Goal: Task Accomplishment & Management: Manage account settings

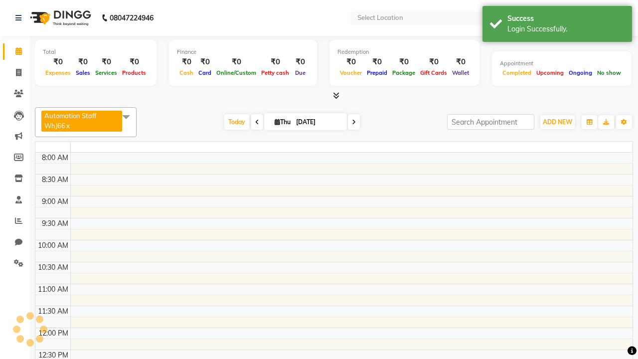
select select "en"
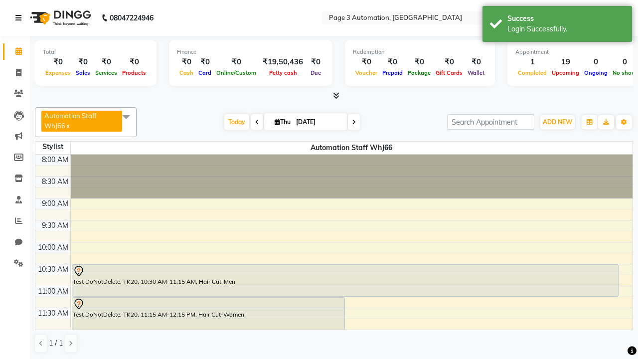
click at [20, 18] on icon at bounding box center [18, 17] width 6 height 7
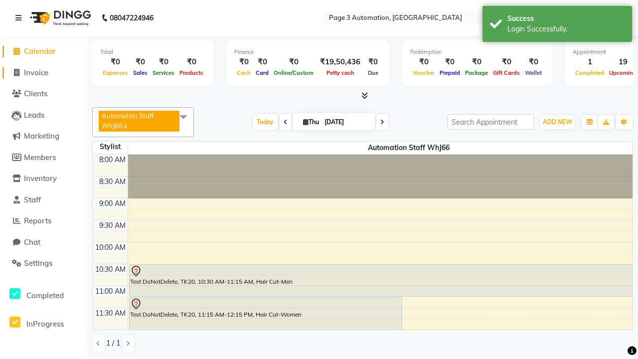
click at [43, 72] on span "Invoice" at bounding box center [36, 72] width 24 height 9
select select "2774"
select select "service"
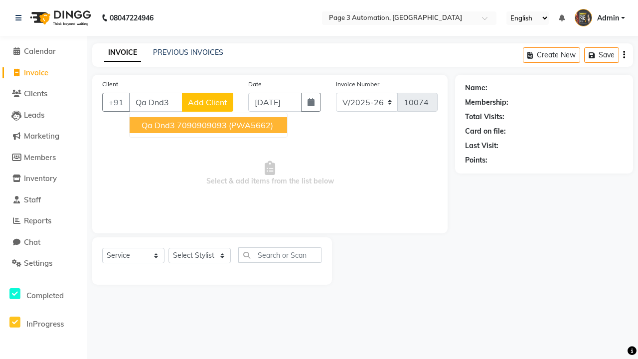
click at [209, 125] on ngb-highlight "7090909093" at bounding box center [202, 125] width 50 height 10
type input "7090909093"
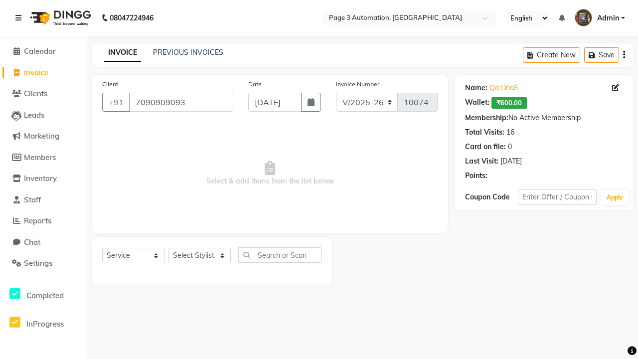
select select "71572"
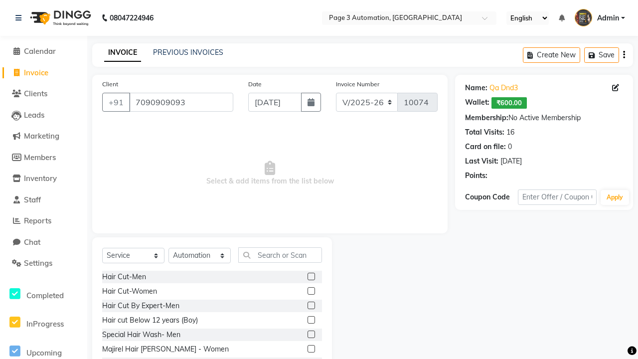
click at [311, 277] on label at bounding box center [311, 276] width 7 height 7
click at [311, 277] on input "checkbox" at bounding box center [311, 277] width 6 height 6
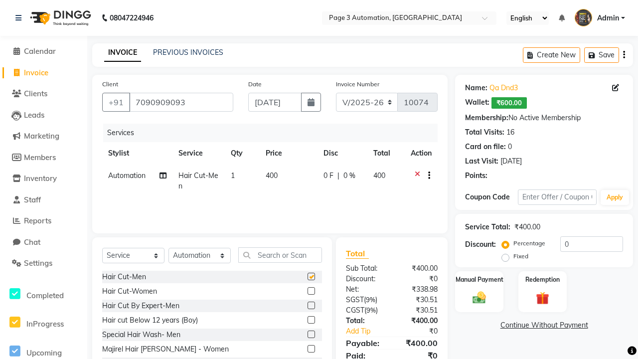
checkbox input "false"
click at [479, 279] on label "Manual Payment" at bounding box center [480, 278] width 50 height 9
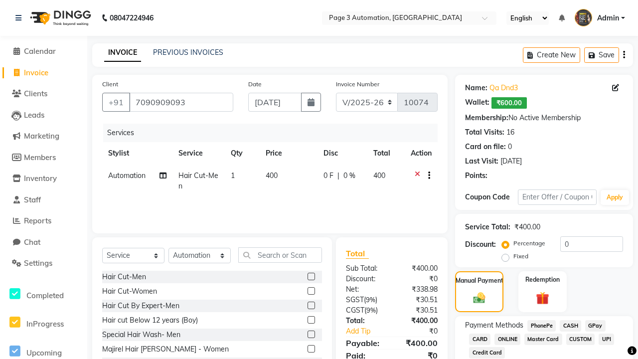
click at [571, 326] on span "CASH" at bounding box center [570, 325] width 21 height 11
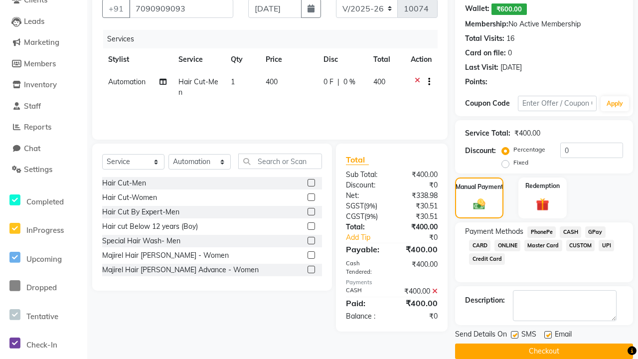
click at [515, 335] on label at bounding box center [514, 334] width 7 height 7
click at [515, 335] on input "checkbox" at bounding box center [514, 335] width 6 height 6
checkbox input "false"
click at [548, 335] on label at bounding box center [548, 334] width 7 height 7
click at [548, 335] on input "checkbox" at bounding box center [548, 335] width 6 height 6
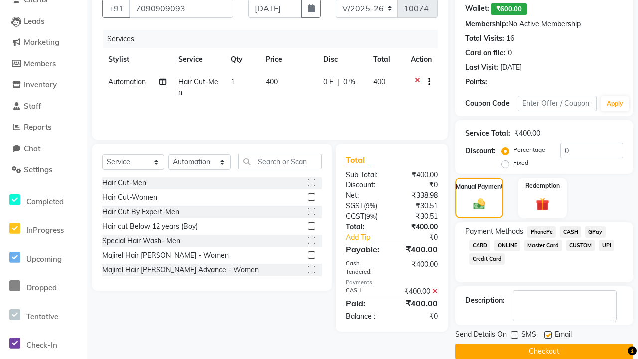
checkbox input "false"
click at [544, 351] on button "Checkout" at bounding box center [544, 351] width 178 height 15
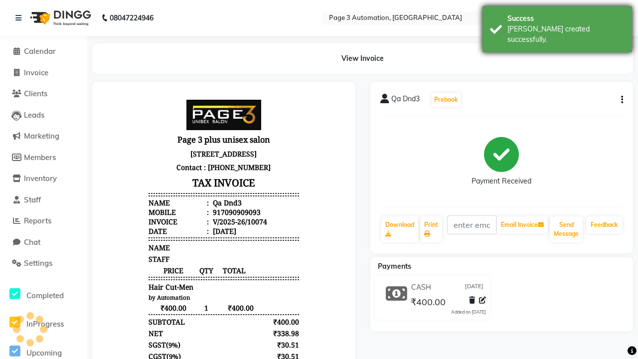
click at [558, 25] on div "[PERSON_NAME] created successfully." at bounding box center [566, 34] width 117 height 21
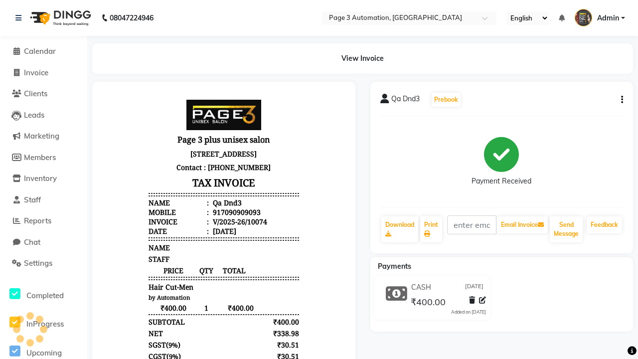
click at [620, 100] on button "button" at bounding box center [620, 100] width 6 height 10
select select "service"
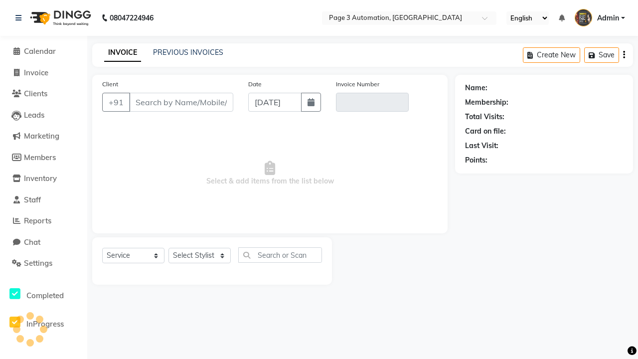
type input "7090909093"
type input "V/2025-26/10074"
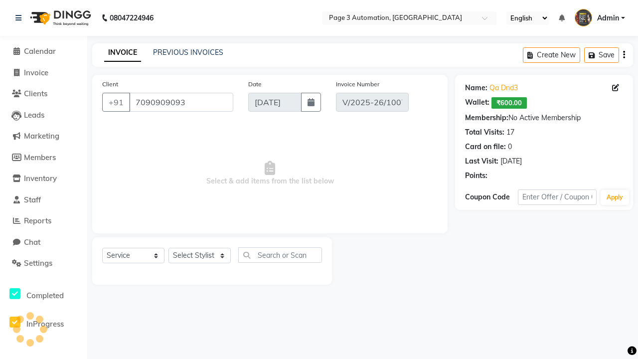
select select "71572"
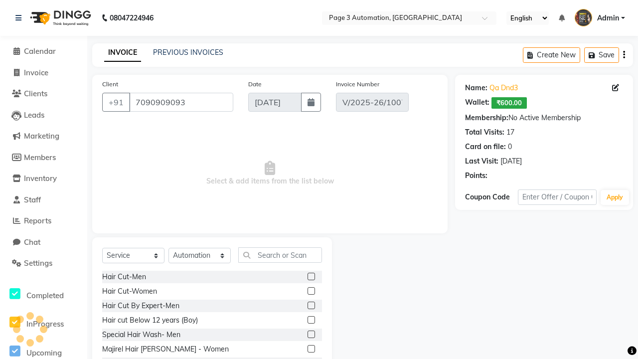
click at [311, 306] on label at bounding box center [311, 305] width 7 height 7
click at [311, 306] on input "checkbox" at bounding box center [311, 306] width 6 height 6
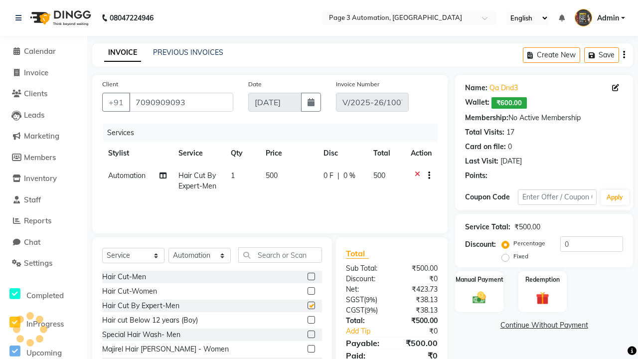
checkbox input "false"
select select "select"
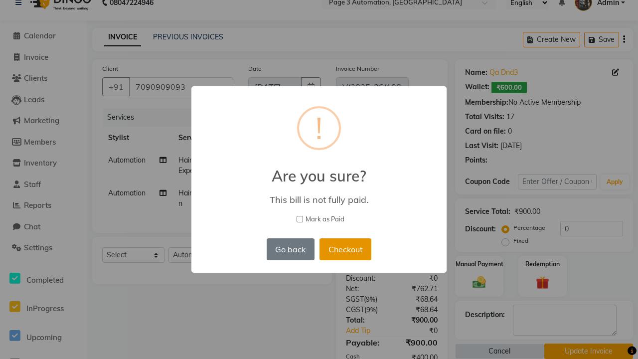
click at [338, 238] on button "Checkout" at bounding box center [346, 249] width 52 height 22
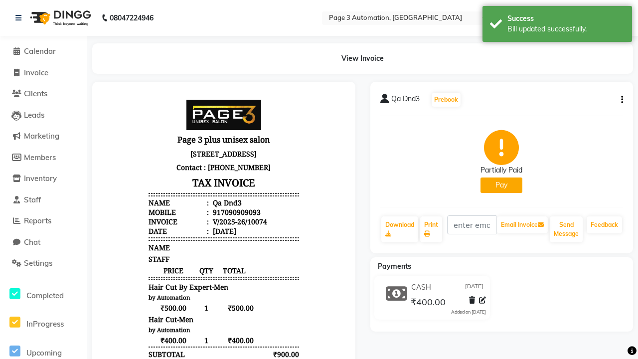
click at [558, 25] on div "Bill updated successfully." at bounding box center [566, 29] width 117 height 10
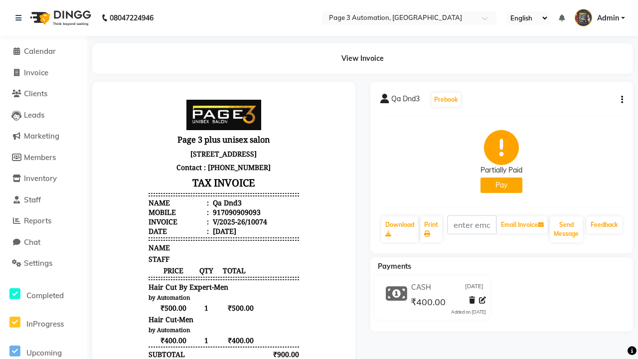
click at [620, 100] on button "button" at bounding box center [620, 100] width 6 height 10
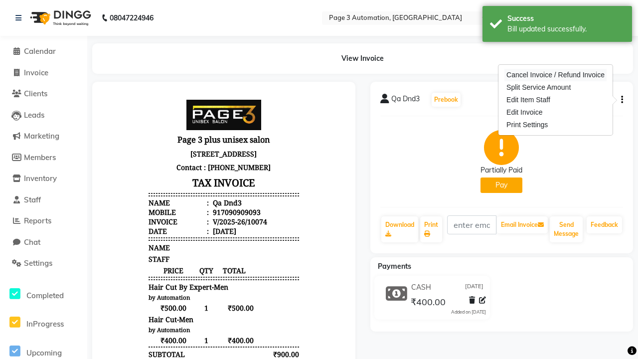
click at [556, 75] on div "Cancel Invoice / Refund Invoice" at bounding box center [556, 75] width 102 height 12
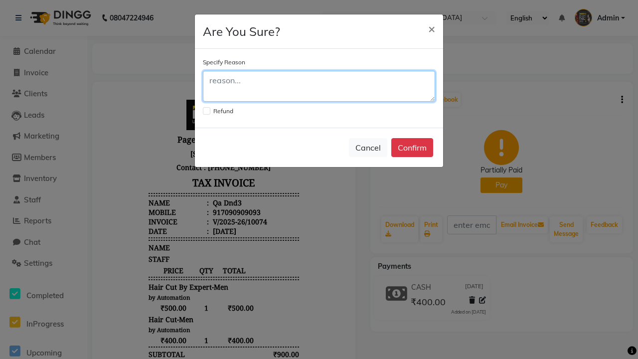
click at [319, 86] on textarea at bounding box center [319, 86] width 232 height 31
type textarea "Testing"
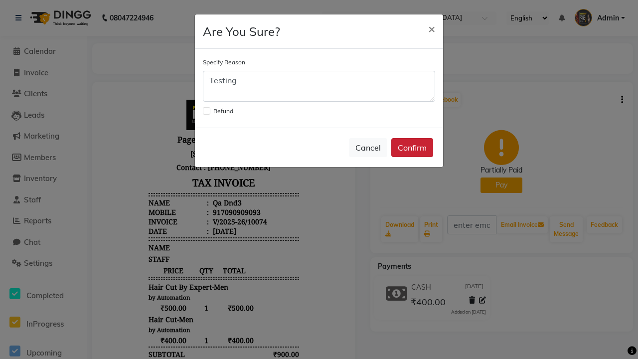
click at [412, 148] on button "Confirm" at bounding box center [413, 147] width 42 height 19
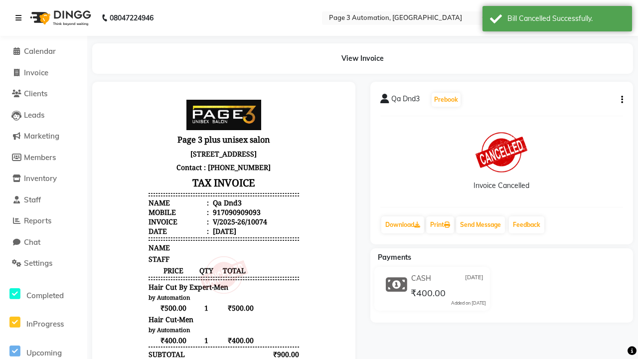
click at [558, 20] on div "Bill Cancelled Successfully." at bounding box center [566, 18] width 117 height 10
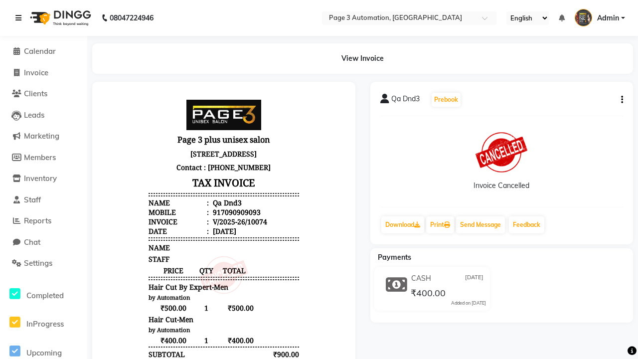
click at [20, 18] on icon at bounding box center [18, 17] width 6 height 7
